Goal: Information Seeking & Learning: Learn about a topic

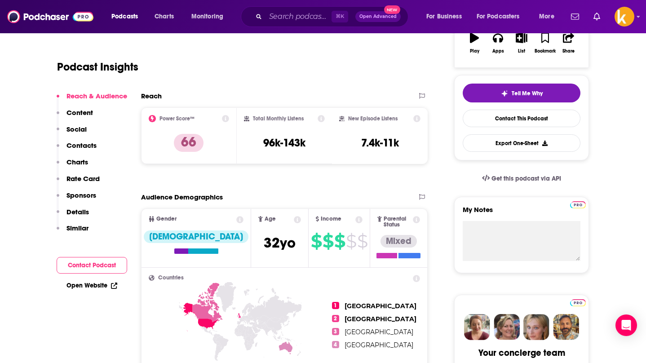
scroll to position [185, 0]
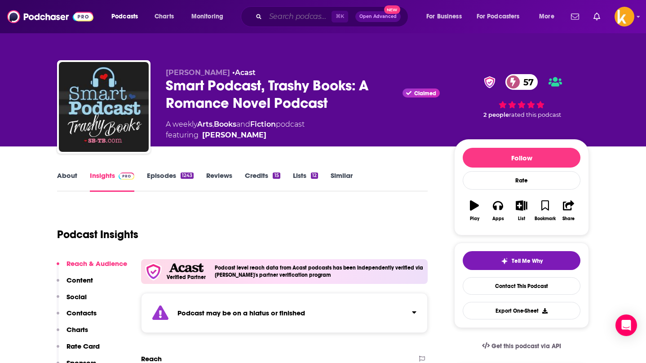
click at [286, 19] on input "Search podcasts, credits, & more..." at bounding box center [299, 16] width 66 height 14
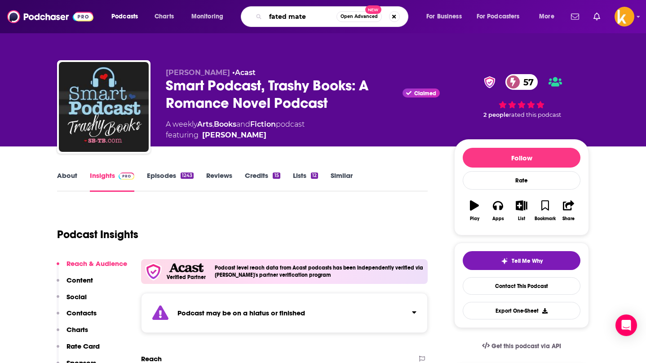
type input "fated mates"
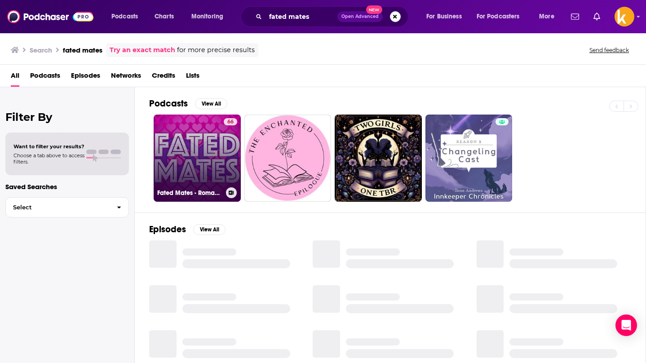
click at [208, 151] on link "66 Fated Mates - Romance Books for Novel People" at bounding box center [197, 158] width 87 height 87
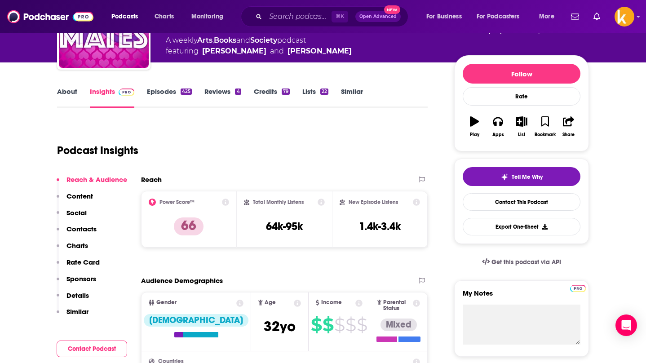
scroll to position [86, 0]
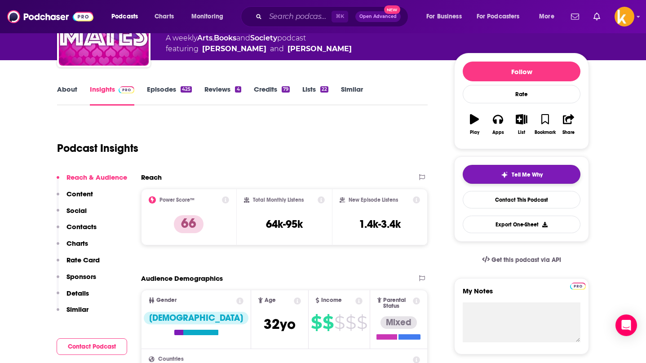
click at [513, 175] on span "Tell Me Why" at bounding box center [527, 174] width 31 height 7
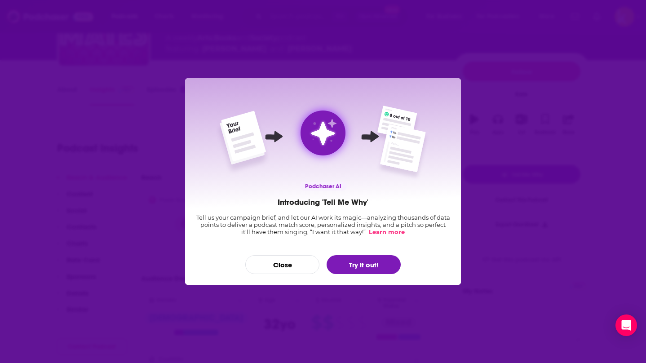
click at [354, 44] on div "Podchaser AI Introducing 'Tell Me Why' Tell us your campaign brief, and let our…" at bounding box center [323, 181] width 646 height 363
click at [345, 63] on div "Podchaser AI Introducing 'Tell Me Why' Tell us your campaign brief, and let our…" at bounding box center [323, 181] width 646 height 363
click at [286, 262] on button "Close" at bounding box center [282, 264] width 74 height 19
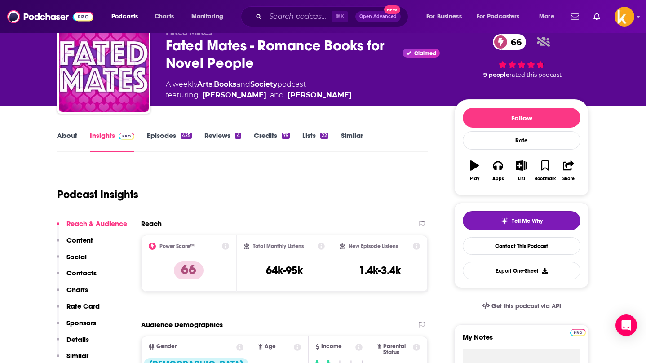
scroll to position [38, 0]
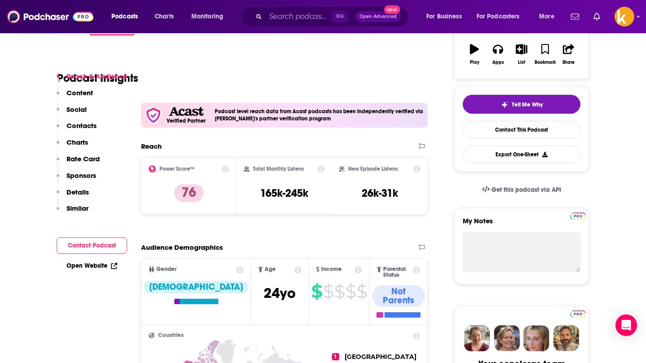
scroll to position [203, 0]
